Goal: Use online tool/utility: Utilize a website feature to perform a specific function

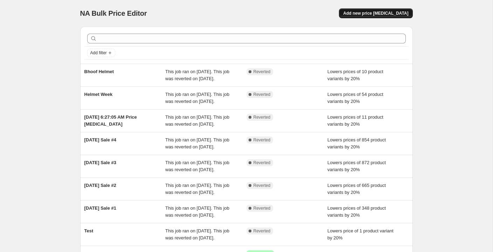
click at [380, 14] on span "Add new price [MEDICAL_DATA]" at bounding box center [375, 14] width 65 height 6
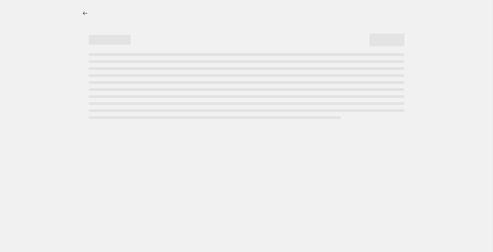
select select "percentage"
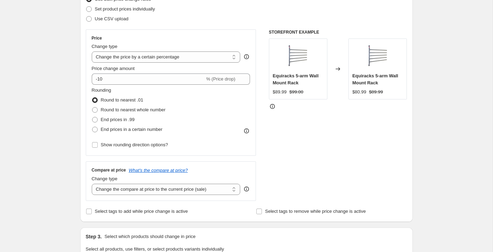
scroll to position [101, 0]
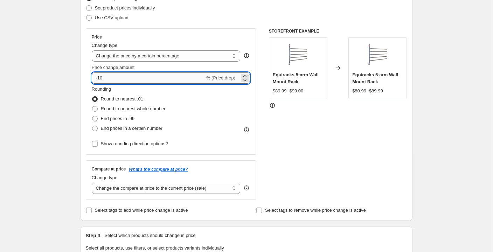
click at [117, 78] on input "-10" at bounding box center [148, 78] width 113 height 11
type input "-15"
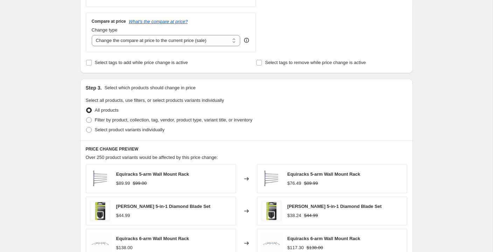
scroll to position [253, 0]
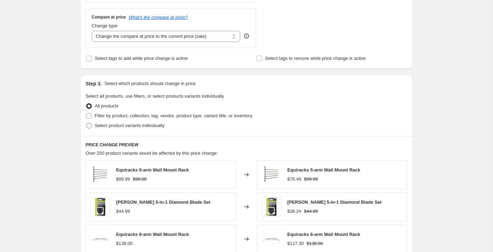
click at [135, 124] on span "Select product variants individually" at bounding box center [130, 125] width 70 height 5
click at [87, 123] on input "Select product variants individually" at bounding box center [86, 123] width 0 height 0
radio input "true"
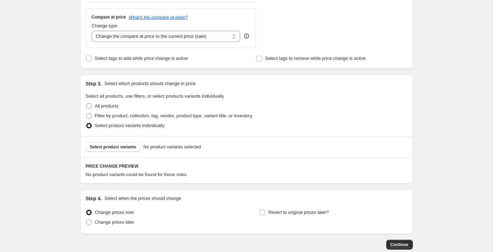
scroll to position [270, 0]
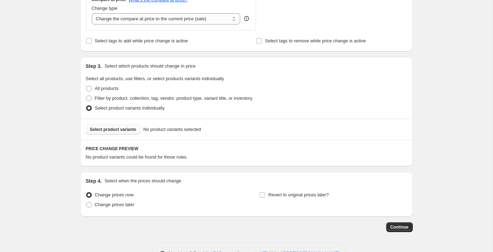
click at [119, 133] on button "Select product variants" at bounding box center [113, 130] width 55 height 10
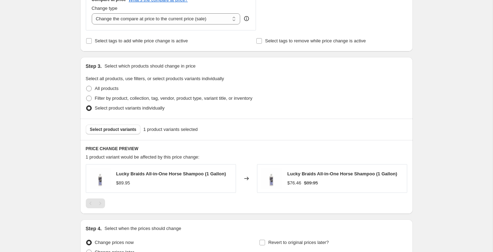
scroll to position [341, 0]
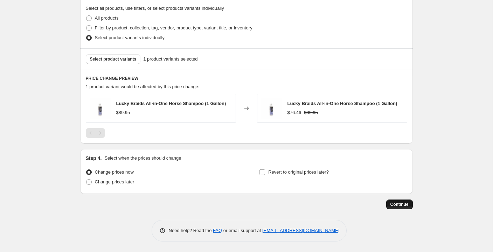
click at [399, 205] on span "Continue" at bounding box center [400, 205] width 18 height 6
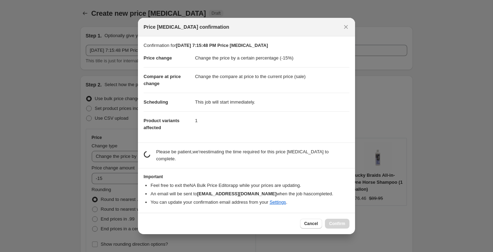
scroll to position [0, 0]
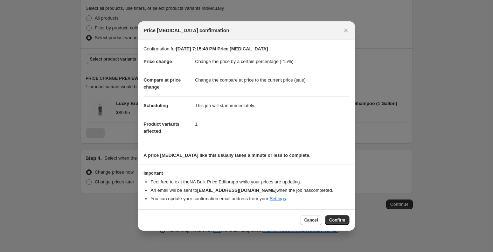
click at [309, 225] on button "Cancel" at bounding box center [311, 220] width 22 height 10
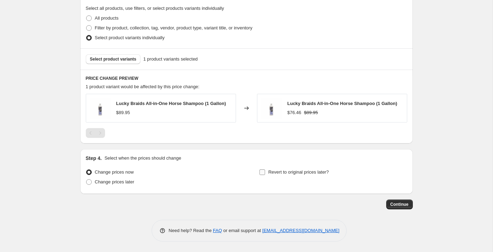
click at [287, 171] on span "Revert to original prices later?" at bounding box center [298, 172] width 61 height 5
click at [265, 171] on input "Revert to original prices later?" at bounding box center [263, 173] width 6 height 6
checkbox input "true"
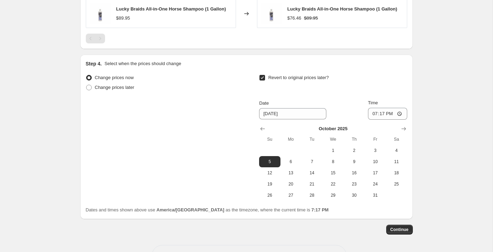
scroll to position [437, 0]
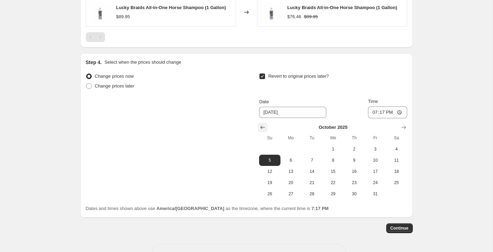
click at [258, 128] on button "Show previous month, September 2025" at bounding box center [263, 128] width 10 height 10
click at [309, 198] on button "30" at bounding box center [312, 193] width 21 height 11
type input "[DATE]"
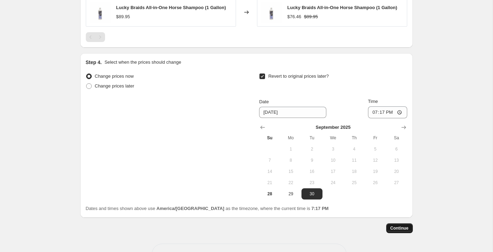
click at [399, 231] on span "Continue" at bounding box center [400, 229] width 18 height 6
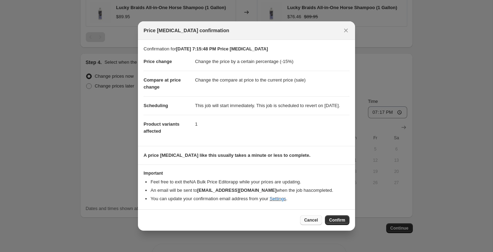
click at [310, 222] on span "Cancel" at bounding box center [311, 221] width 14 height 6
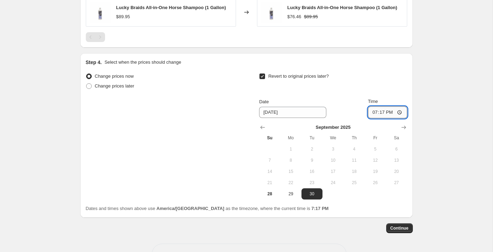
click at [395, 112] on input "19:17" at bounding box center [387, 113] width 39 height 12
click at [401, 111] on input "19:17" at bounding box center [387, 113] width 39 height 12
type input "23:59"
click at [401, 229] on span "Continue" at bounding box center [400, 229] width 18 height 6
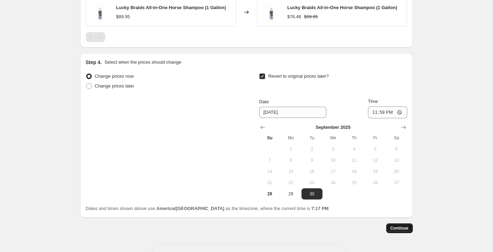
scroll to position [0, 0]
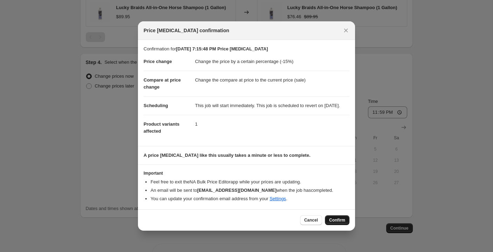
click at [334, 222] on span "Confirm" at bounding box center [337, 221] width 16 height 6
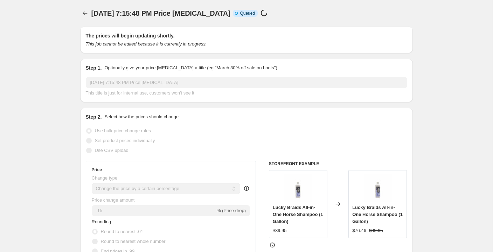
select select "percentage"
